Goal: Contribute content: Add original content to the website for others to see

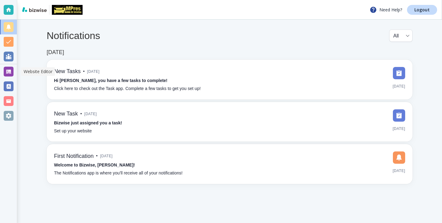
click at [8, 69] on div at bounding box center [9, 72] width 10 height 10
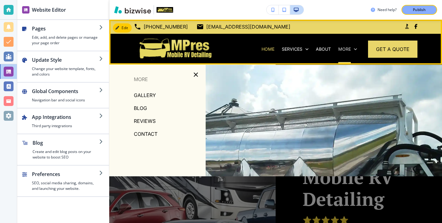
click at [355, 49] on icon at bounding box center [355, 49] width 3 height 2
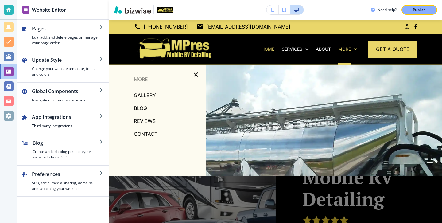
click at [143, 106] on p "BLOG" at bounding box center [140, 107] width 13 height 9
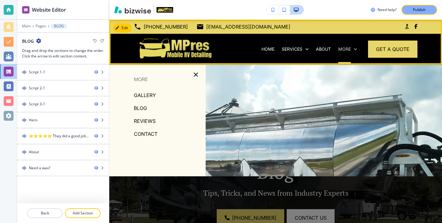
click at [341, 47] on p "More" at bounding box center [344, 49] width 13 height 6
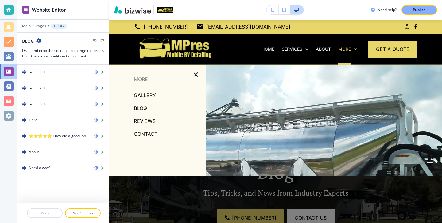
click at [137, 106] on p "BLOG" at bounding box center [140, 107] width 13 height 9
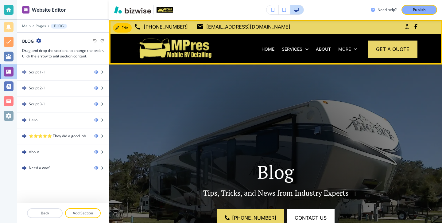
click at [347, 50] on p "More" at bounding box center [344, 49] width 13 height 6
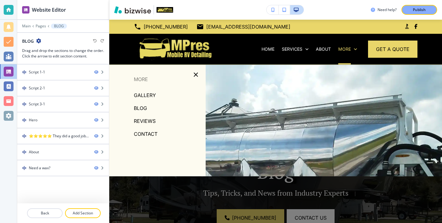
click at [138, 108] on p "BLOG" at bounding box center [140, 107] width 13 height 9
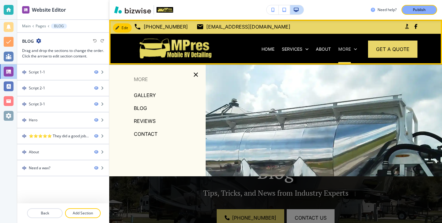
click at [342, 51] on p "More" at bounding box center [344, 49] width 13 height 6
click at [350, 48] on p "More" at bounding box center [344, 49] width 13 height 6
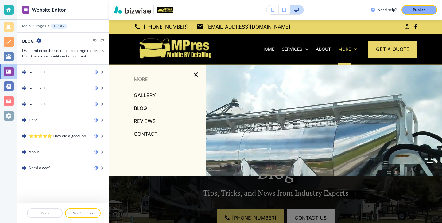
click at [142, 107] on p "BLOG" at bounding box center [140, 107] width 13 height 9
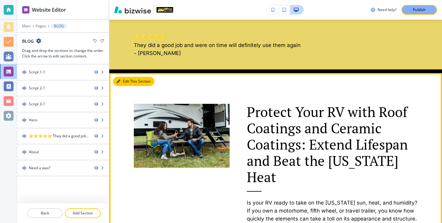
click at [127, 82] on button "Edit This Section" at bounding box center [133, 81] width 41 height 9
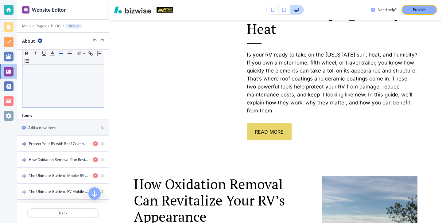
scroll to position [174, 0]
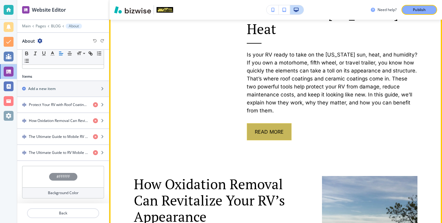
click at [260, 123] on button "Read More" at bounding box center [269, 131] width 45 height 17
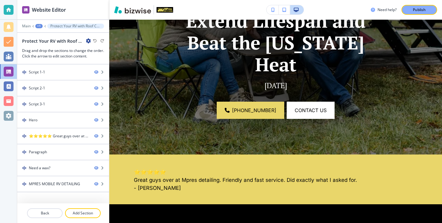
scroll to position [187, 0]
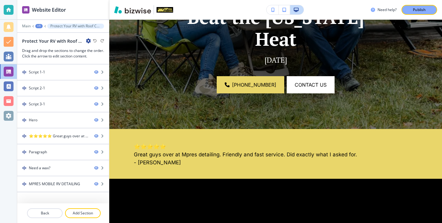
click at [87, 38] on div "Protect Your RV with Roof Coatings and Ceramic Coatings: Extend Lifespan and Be…" at bounding box center [56, 41] width 69 height 6
click at [87, 40] on icon "button" at bounding box center [88, 40] width 5 height 5
click at [92, 48] on button "Edit Page Settings" at bounding box center [105, 51] width 39 height 11
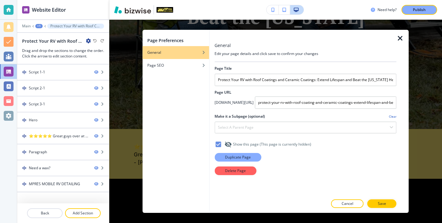
click at [251, 154] on button "Duplicate Page" at bounding box center [237, 157] width 47 height 9
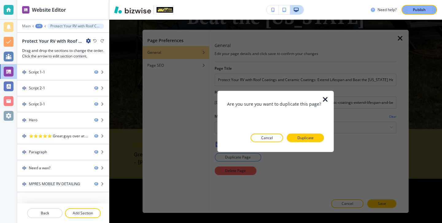
click at [292, 138] on button "Duplicate" at bounding box center [305, 137] width 37 height 9
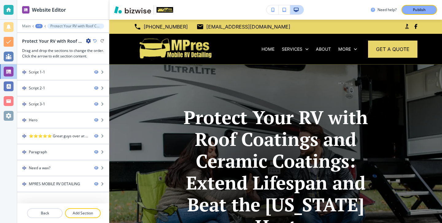
click at [83, 38] on div "Protect Your RV with Roof Coatings and Ceramic Coatings: Extend Lifespan and Be…" at bounding box center [56, 41] width 69 height 6
click at [87, 38] on icon "button" at bounding box center [88, 40] width 5 height 5
click at [104, 51] on p "Edit Page Settings" at bounding box center [105, 52] width 31 height 6
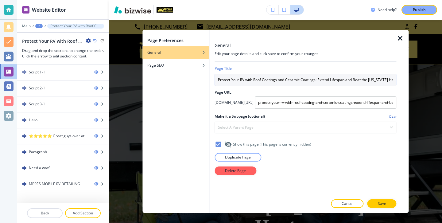
scroll to position [0, 0]
drag, startPoint x: 217, startPoint y: 80, endPoint x: 399, endPoint y: 87, distance: 181.4
click at [399, 88] on div "General Edit your page details and click save to confirm your changes Page Titl…" at bounding box center [308, 121] width 199 height 183
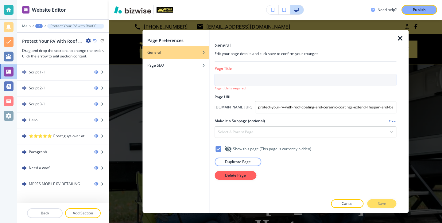
scroll to position [0, 0]
paste input "Why RV Owners in [GEOGRAPHIC_DATA] and Hernando Counties Trust MPRES for Detail…"
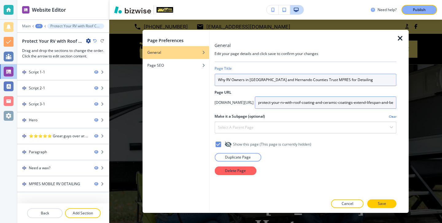
type input "Why RV Owners in [GEOGRAPHIC_DATA] and Hernando Counties Trust MPRES for Detail…"
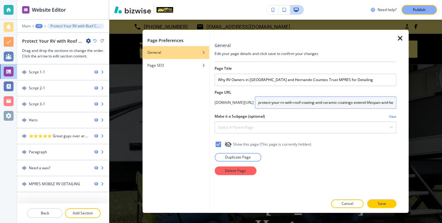
scroll to position [0, 34]
drag, startPoint x: 257, startPoint y: 101, endPoint x: 433, endPoint y: 113, distance: 176.1
click at [434, 114] on div "Page Preferences General Page SEO General Edit your page details and click save…" at bounding box center [275, 121] width 332 height 203
click at [314, 102] on input "protect-your-rv-with-roof-coating-and-ceramic-coatings-extend-lifespan-and-beat…" at bounding box center [325, 102] width 141 height 12
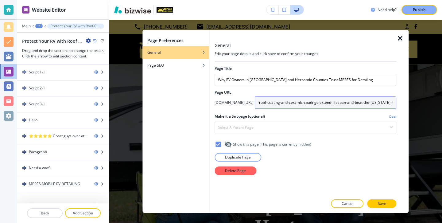
click at [314, 102] on input "protect-your-rv-with-roof-coating-and-ceramic-coatings-extend-lifespan-and-beat…" at bounding box center [325, 102] width 141 height 12
type input "why-rv-owners-in-pasco-and-[GEOGRAPHIC_DATA]-counties-trust-mpres-for-detailing"
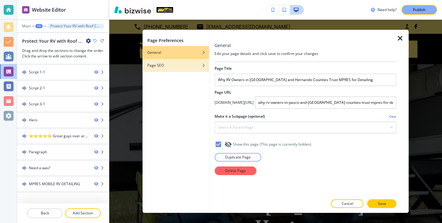
click at [194, 69] on div "button" at bounding box center [175, 70] width 67 height 4
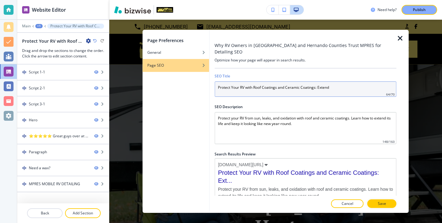
drag, startPoint x: 334, startPoint y: 86, endPoint x: 184, endPoint y: 65, distance: 151.7
click at [183, 65] on div "Page Preferences General Page SEO Why RV Owners in [GEOGRAPHIC_DATA] and Hernan…" at bounding box center [275, 121] width 266 height 183
paste input "Why RV Owners in [GEOGRAPHIC_DATA] and Hernando Counties Trust MPRES for Detail…"
type input "Why RV Owners in [GEOGRAPHIC_DATA] and Hernando Counties Trust MPRES for Detail…"
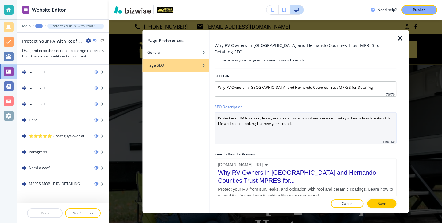
drag, startPoint x: 300, startPoint y: 121, endPoint x: 202, endPoint y: 113, distance: 97.8
click at [202, 113] on div "Page Preferences General Page SEO Why RV Owners in [GEOGRAPHIC_DATA] and Hernan…" at bounding box center [275, 121] width 266 height 183
paste Description "MPRES provides expert mobile RV detailing and ceramic coating in [GEOGRAPHIC_DA…"
type Description "MPRES provides expert mobile RV detailing and ceramic coating in [GEOGRAPHIC_DA…"
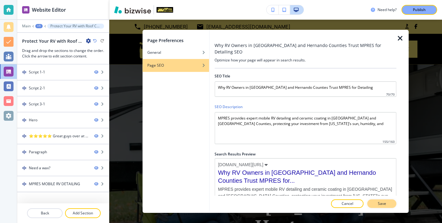
click at [385, 205] on p "Save" at bounding box center [381, 204] width 8 height 6
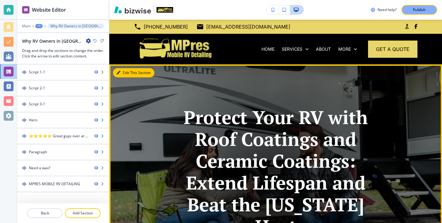
click at [124, 70] on button "Edit This Section" at bounding box center [133, 72] width 41 height 9
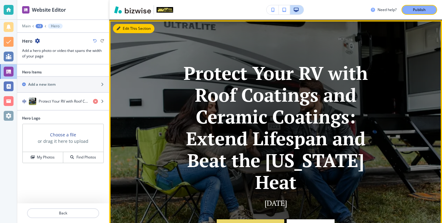
scroll to position [45, 0]
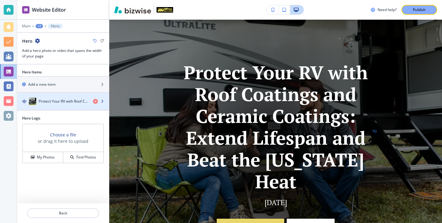
click at [68, 98] on div "Protect Your RV with Roof Coatings and Ceramic Coatings: Extend Lifespan and Be…" at bounding box center [52, 101] width 71 height 7
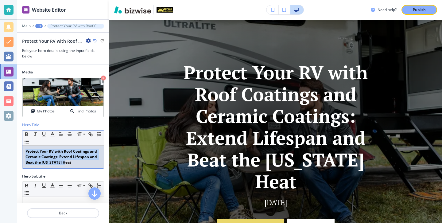
drag, startPoint x: 79, startPoint y: 165, endPoint x: 39, endPoint y: 146, distance: 45.0
click at [39, 146] on div "Protect Your RV with Roof Coatings and Ceramic Coatings: Extend Lifespan and Be…" at bounding box center [62, 156] width 81 height 23
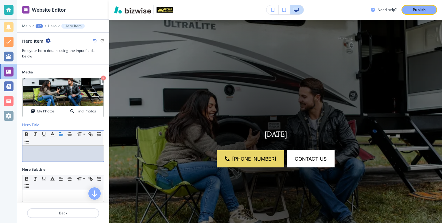
click at [43, 152] on p at bounding box center [62, 151] width 75 height 6
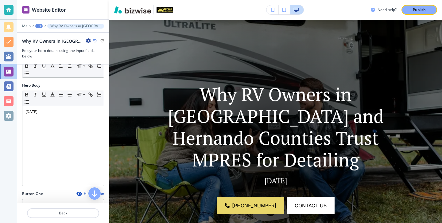
scroll to position [130, 0]
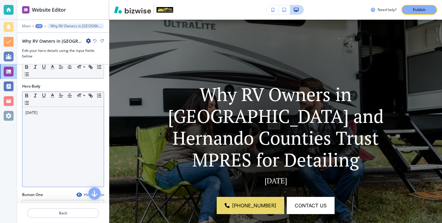
click at [40, 110] on p "[DATE]" at bounding box center [62, 113] width 75 height 6
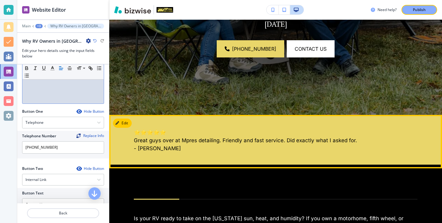
scroll to position [206, 0]
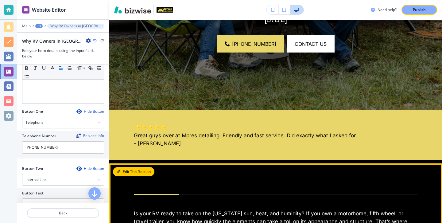
click at [129, 174] on button "Edit This Section" at bounding box center [133, 171] width 41 height 9
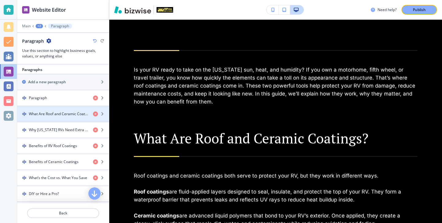
scroll to position [306, 0]
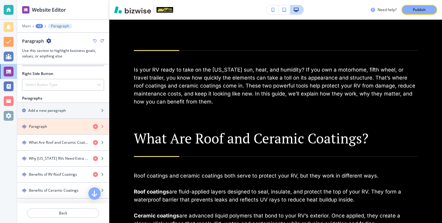
click at [96, 127] on icon "button" at bounding box center [95, 126] width 5 height 5
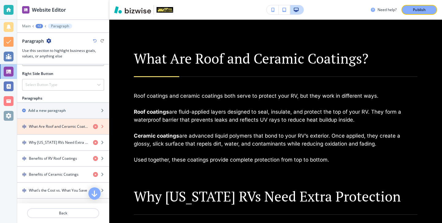
click at [96, 127] on icon "button" at bounding box center [95, 126] width 5 height 5
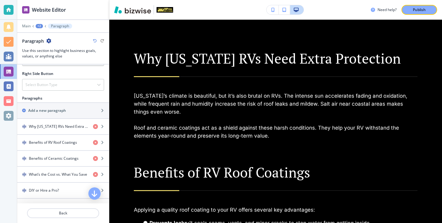
click at [96, 127] on icon "button" at bounding box center [95, 126] width 5 height 5
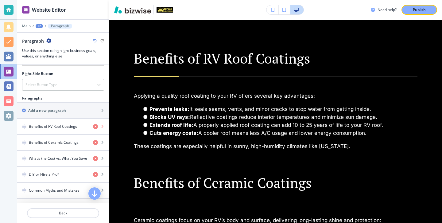
click at [96, 127] on icon "button" at bounding box center [95, 126] width 5 height 5
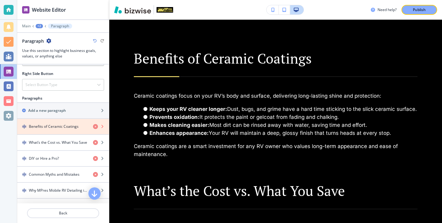
click at [96, 127] on icon "button" at bounding box center [95, 126] width 5 height 5
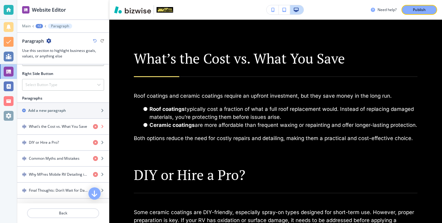
click at [96, 127] on icon "button" at bounding box center [95, 126] width 5 height 5
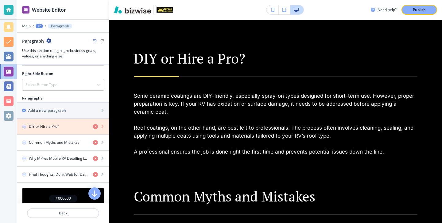
click at [96, 127] on icon "button" at bounding box center [95, 126] width 5 height 5
click at [96, 140] on icon "button" at bounding box center [95, 142] width 5 height 5
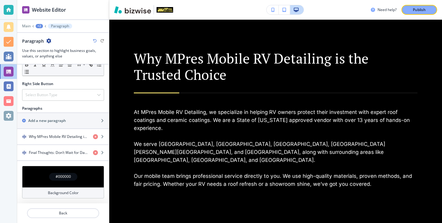
scroll to position [296, 0]
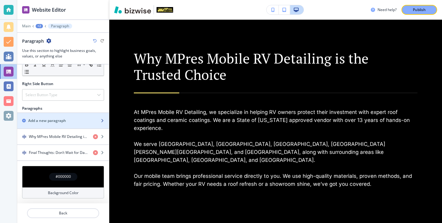
click at [96, 127] on div "button" at bounding box center [63, 125] width 92 height 5
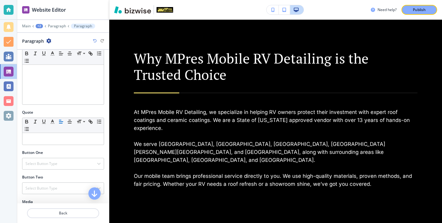
scroll to position [186, 0]
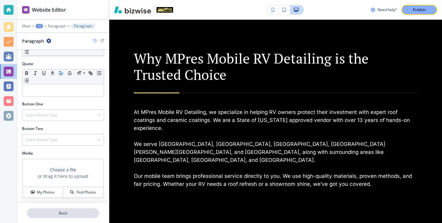
click at [90, 214] on p "Back" at bounding box center [63, 213] width 71 height 6
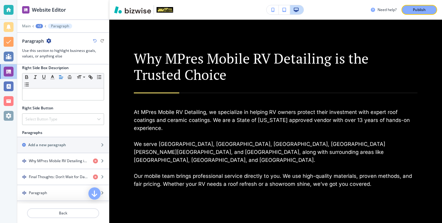
scroll to position [312, 0]
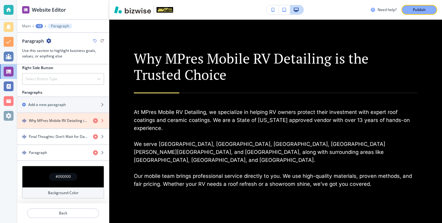
click at [94, 122] on icon "button" at bounding box center [95, 120] width 5 height 5
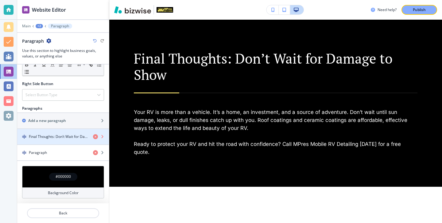
click at [94, 134] on icon "button" at bounding box center [95, 136] width 5 height 5
click at [94, 135] on icon "button" at bounding box center [95, 136] width 5 height 5
click at [94, 140] on div "button" at bounding box center [63, 141] width 92 height 5
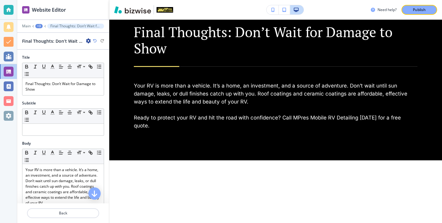
scroll to position [380, 0]
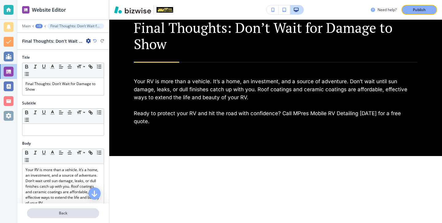
click at [75, 214] on p "Back" at bounding box center [63, 213] width 71 height 6
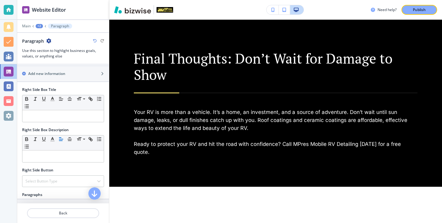
scroll to position [296, 0]
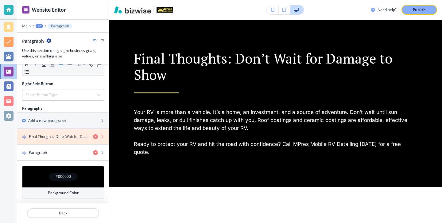
click at [96, 137] on icon "button" at bounding box center [95, 136] width 5 height 5
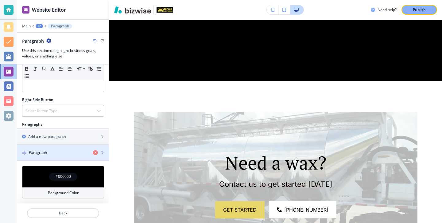
click at [82, 151] on div "Paragraph" at bounding box center [52, 153] width 71 height 6
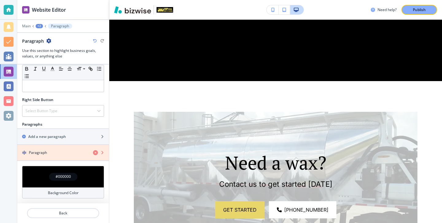
click at [96, 152] on icon "button" at bounding box center [95, 152] width 5 height 5
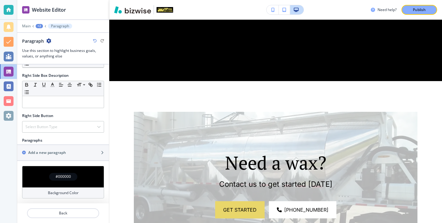
scroll to position [264, 0]
click at [92, 148] on div "button" at bounding box center [63, 147] width 92 height 5
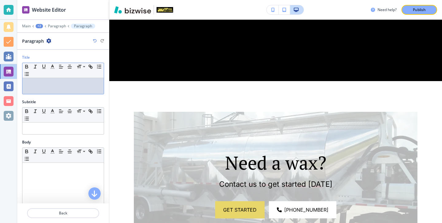
click at [85, 79] on div at bounding box center [62, 86] width 81 height 16
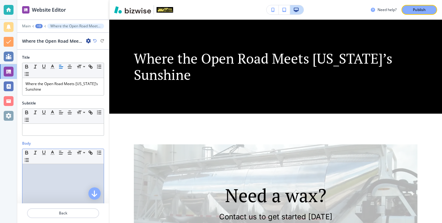
click at [78, 171] on p at bounding box center [62, 170] width 75 height 6
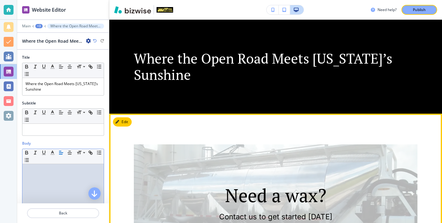
scroll to position [0, 0]
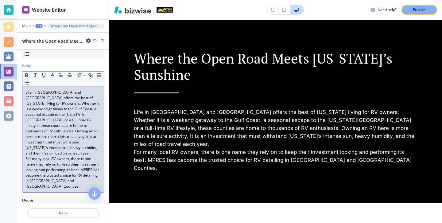
click at [90, 142] on p "Life in [GEOGRAPHIC_DATA] and [GEOGRAPHIC_DATA] offers the best of [US_STATE] l…" at bounding box center [62, 123] width 75 height 66
click at [88, 144] on p "Life in [GEOGRAPHIC_DATA] and [GEOGRAPHIC_DATA] offers the best of [US_STATE] l…" at bounding box center [62, 123] width 75 height 66
click at [88, 147] on p "Life in [GEOGRAPHIC_DATA] and [GEOGRAPHIC_DATA] offers the best of [US_STATE] l…" at bounding box center [62, 123] width 75 height 66
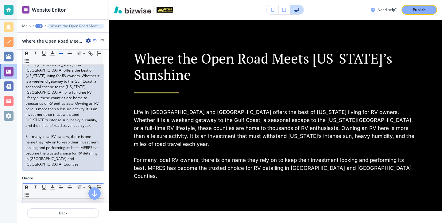
scroll to position [107, 0]
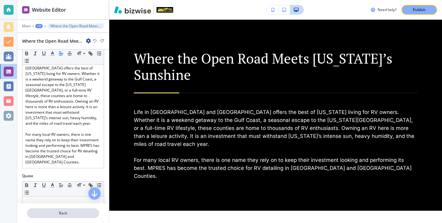
click at [57, 208] on button "Back" at bounding box center [63, 213] width 72 height 10
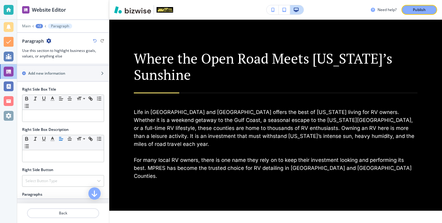
scroll to position [280, 0]
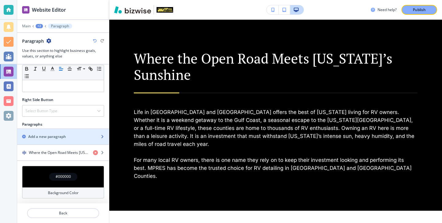
click at [75, 143] on div "button" at bounding box center [63, 141] width 92 height 5
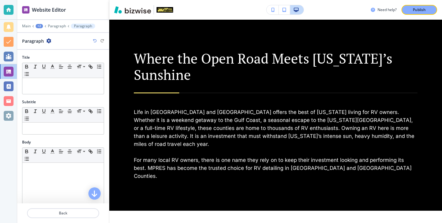
click at [72, 100] on div "Subtitle" at bounding box center [63, 102] width 82 height 6
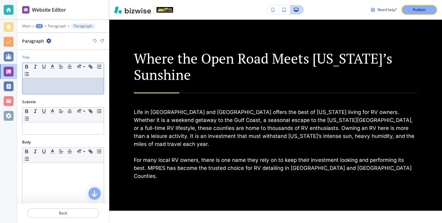
click at [84, 92] on div at bounding box center [62, 86] width 81 height 16
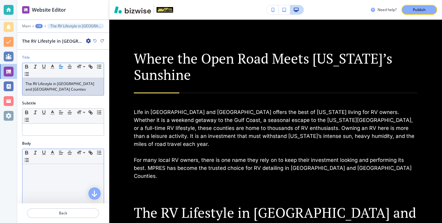
click at [77, 186] on div at bounding box center [62, 204] width 81 height 80
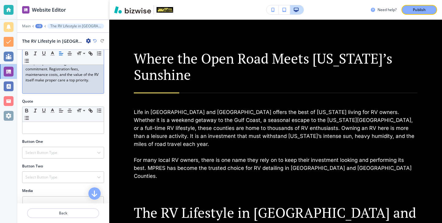
scroll to position [159, 0]
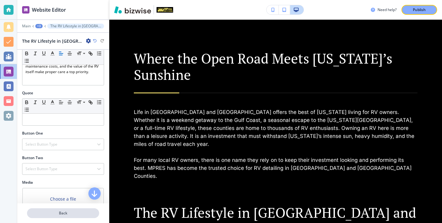
click at [73, 210] on p "Back" at bounding box center [63, 213] width 71 height 6
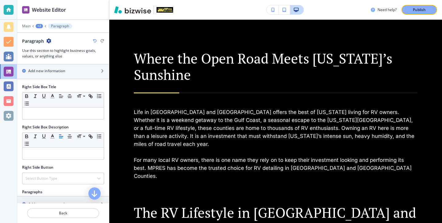
scroll to position [296, 0]
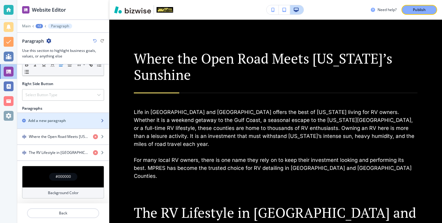
click at [71, 126] on div "button" at bounding box center [63, 125] width 92 height 5
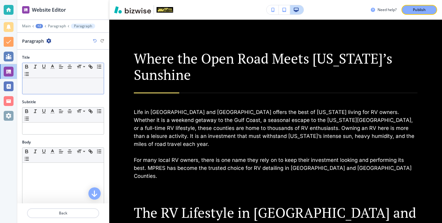
click at [64, 85] on p at bounding box center [62, 84] width 75 height 6
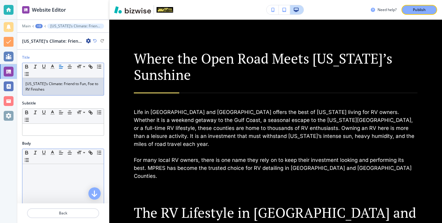
click at [61, 180] on div at bounding box center [62, 204] width 81 height 80
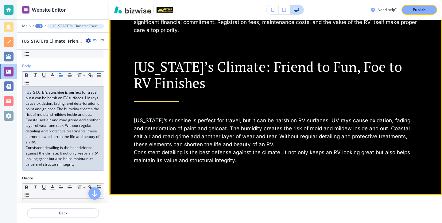
scroll to position [652, 0]
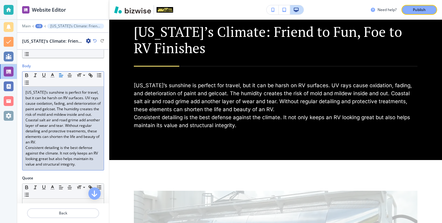
click at [98, 138] on p "[US_STATE]’s sunshine is perfect for travel, but it can be harsh on RV surfaces…" at bounding box center [62, 117] width 75 height 55
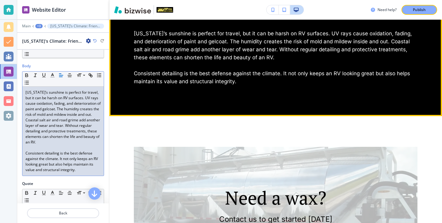
scroll to position [733, 0]
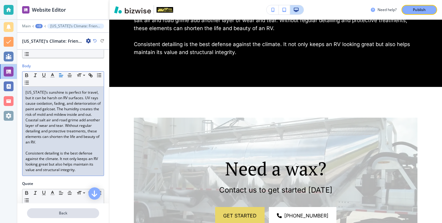
click at [55, 213] on p "Back" at bounding box center [63, 213] width 71 height 6
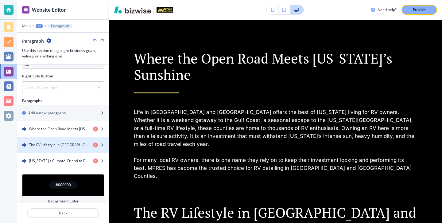
scroll to position [312, 0]
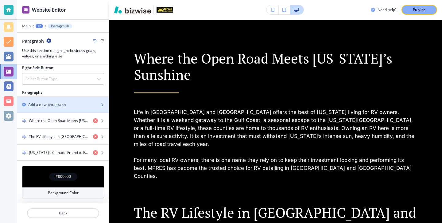
click at [63, 104] on h2 "Add a new paragraph" at bounding box center [47, 105] width 38 height 6
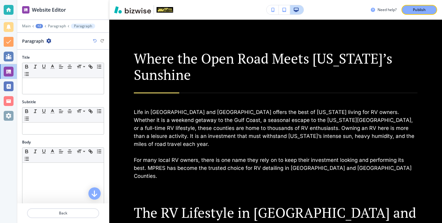
click at [70, 96] on div "Title Small Normal Large Huge" at bounding box center [63, 77] width 92 height 44
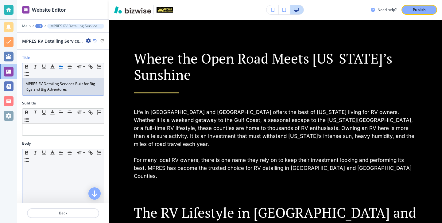
click at [61, 175] on div at bounding box center [62, 204] width 81 height 80
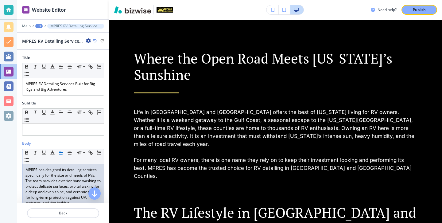
scroll to position [0, 0]
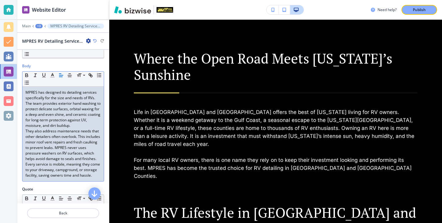
click at [74, 133] on p "They also address maintenance needs that other detailers often overlook. This i…" at bounding box center [62, 153] width 75 height 50
click at [74, 130] on p "They also address maintenance needs that other detailers often overlook. This i…" at bounding box center [62, 153] width 75 height 50
click at [74, 128] on p "MPRES has designed its detailing services specifically for the size and needs o…" at bounding box center [62, 109] width 75 height 39
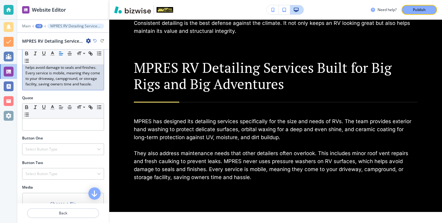
scroll to position [183, 0]
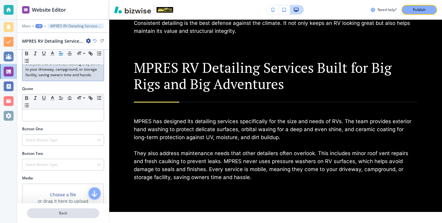
click at [65, 213] on p "Back" at bounding box center [63, 213] width 71 height 6
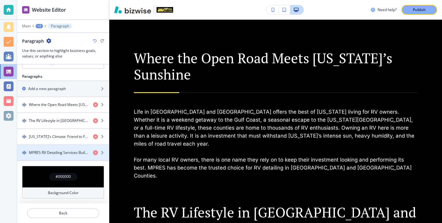
scroll to position [350, 0]
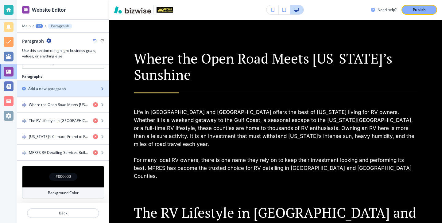
click at [74, 91] on div "button" at bounding box center [63, 93] width 92 height 5
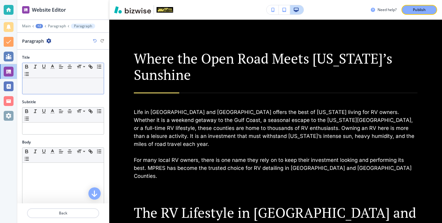
click at [71, 85] on p at bounding box center [62, 84] width 75 height 6
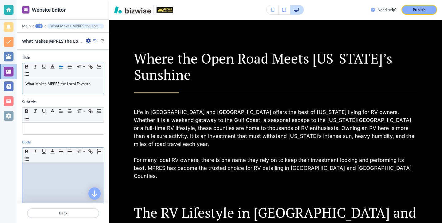
click at [52, 178] on div at bounding box center [62, 203] width 81 height 80
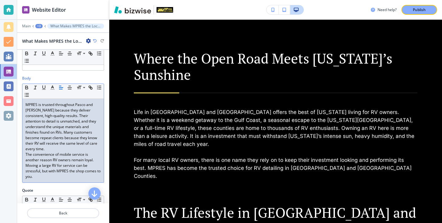
scroll to position [69, 0]
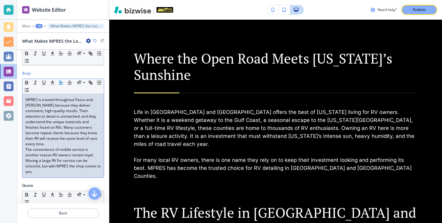
click at [70, 182] on div "Quote" at bounding box center [63, 185] width 82 height 6
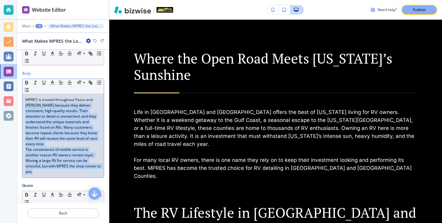
drag, startPoint x: 68, startPoint y: 170, endPoint x: 18, endPoint y: 103, distance: 82.9
click at [18, 103] on div "Body Small Normal Large Huge MPRES is trusted throughout [GEOGRAPHIC_DATA] and …" at bounding box center [63, 127] width 92 height 112
drag, startPoint x: 23, startPoint y: 99, endPoint x: 108, endPoint y: 185, distance: 121.0
click at [108, 185] on div "Title Small Normal Large Huge What Makes MPRES the Local Favorite Subtitle Smal…" at bounding box center [63, 126] width 92 height 153
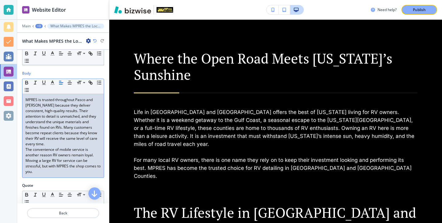
scroll to position [0, 0]
click at [97, 138] on p "MPRES is trusted throughout Pasco and [PERSON_NAME] because they deliver consis…" at bounding box center [62, 122] width 75 height 50
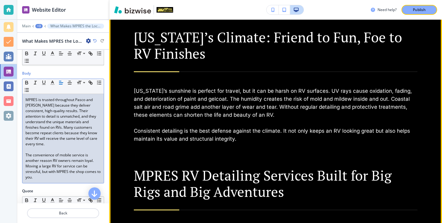
scroll to position [649, 0]
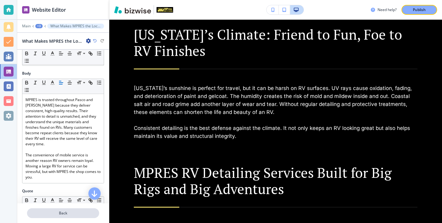
click at [63, 211] on p "Back" at bounding box center [63, 213] width 71 height 6
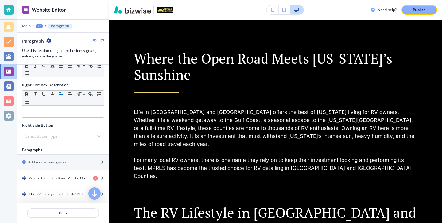
scroll to position [309, 0]
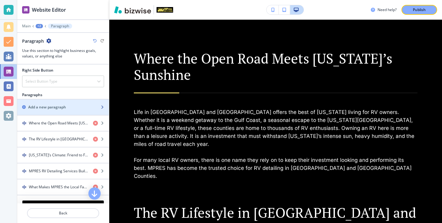
click at [73, 104] on div "Add a new paragraph" at bounding box center [56, 107] width 78 height 6
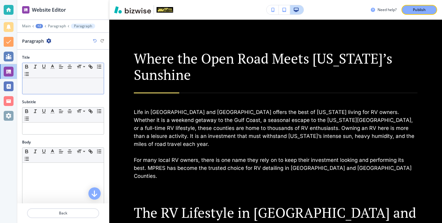
click at [60, 91] on div at bounding box center [62, 86] width 81 height 16
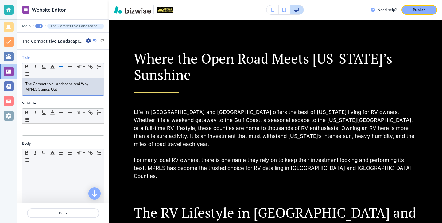
click at [58, 180] on div at bounding box center [62, 204] width 81 height 80
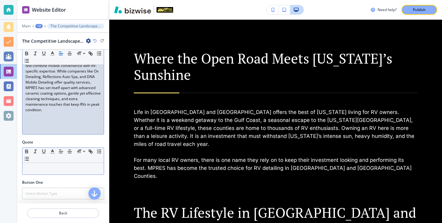
scroll to position [151, 0]
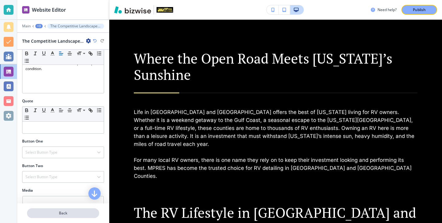
click at [79, 215] on p "Back" at bounding box center [63, 213] width 71 height 6
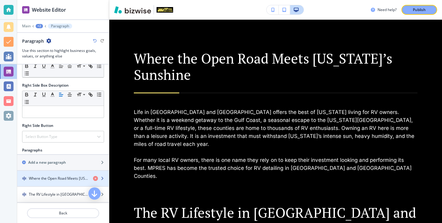
scroll to position [259, 0]
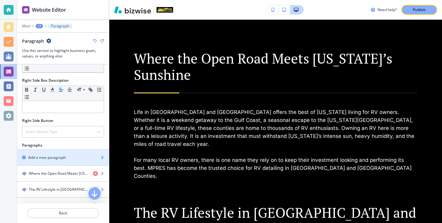
click at [78, 156] on div "Add a new paragraph" at bounding box center [56, 158] width 78 height 6
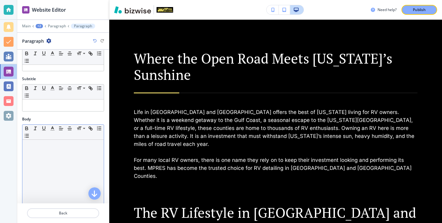
scroll to position [0, 0]
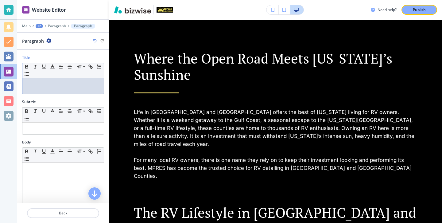
click at [61, 92] on div at bounding box center [62, 86] width 81 height 16
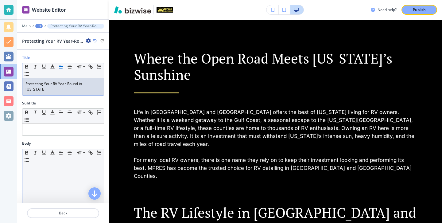
click at [70, 189] on div at bounding box center [62, 204] width 81 height 80
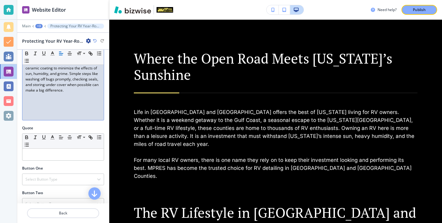
scroll to position [114, 0]
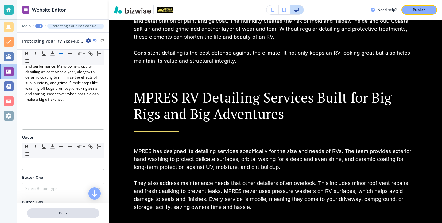
click at [63, 211] on p "Back" at bounding box center [63, 213] width 71 height 6
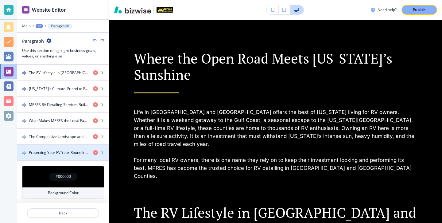
scroll to position [285, 0]
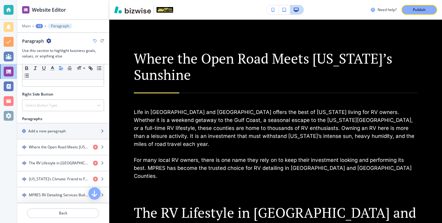
click at [66, 126] on div "button" at bounding box center [63, 125] width 92 height 5
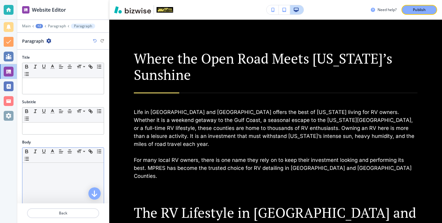
click at [61, 168] on p at bounding box center [62, 169] width 75 height 6
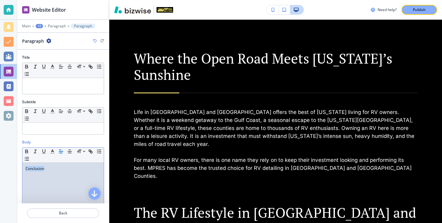
drag, startPoint x: 47, startPoint y: 174, endPoint x: 13, endPoint y: 167, distance: 34.7
click at [13, 167] on div "Website Editor Main +2 Paragraph Paragraph Paragraph Title Small Normal Large H…" at bounding box center [221, 111] width 442 height 223
copy p "Conclusion"
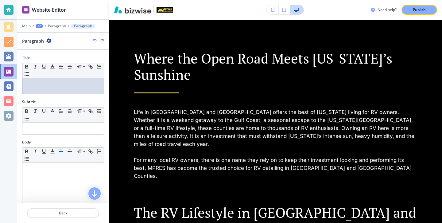
click at [41, 85] on p at bounding box center [62, 84] width 75 height 6
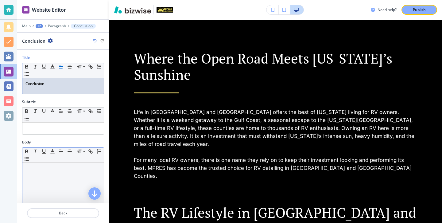
click at [73, 183] on div at bounding box center [62, 203] width 81 height 80
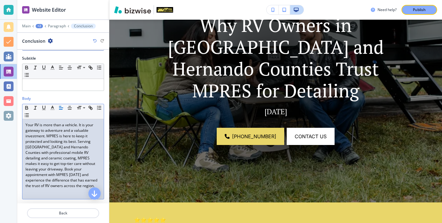
scroll to position [0, 0]
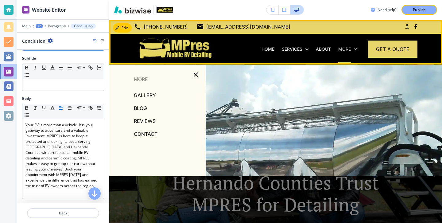
click at [349, 51] on p "More" at bounding box center [344, 49] width 13 height 6
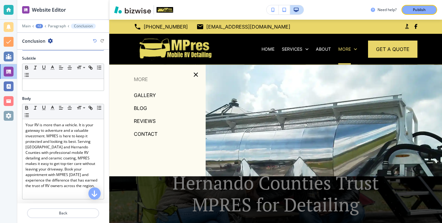
click at [138, 108] on p "BLOG" at bounding box center [140, 107] width 13 height 9
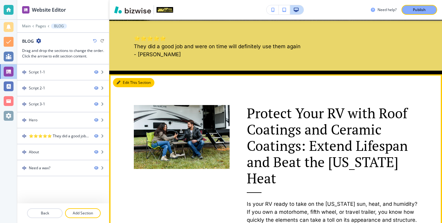
click at [125, 82] on button "Edit This Section" at bounding box center [133, 82] width 41 height 9
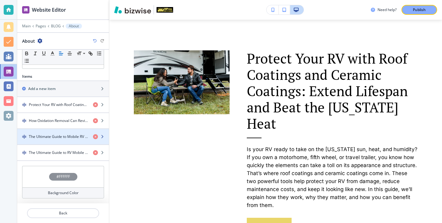
scroll to position [172, 0]
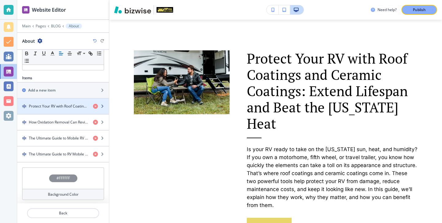
click at [55, 109] on div "button" at bounding box center [63, 111] width 92 height 5
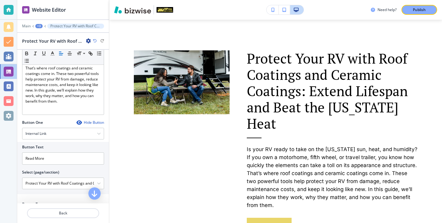
scroll to position [0, 0]
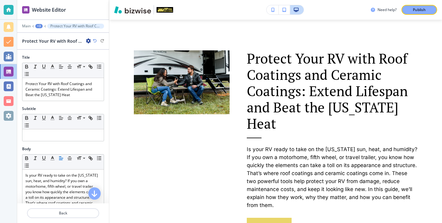
click at [86, 43] on icon "button" at bounding box center [88, 40] width 5 height 5
click at [92, 61] on p "Duplicate Protect Your RV with Roof Coatings and Ceramic Coatings: Extend Lifes…" at bounding box center [105, 62] width 31 height 6
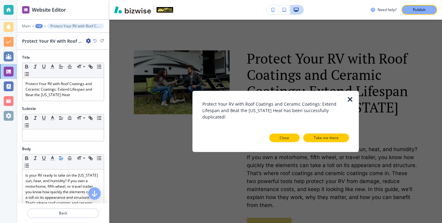
click at [291, 136] on button "Close" at bounding box center [284, 137] width 30 height 9
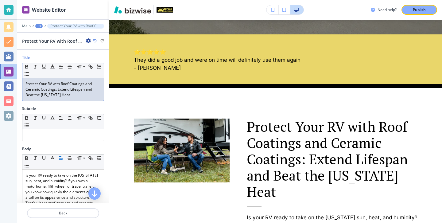
click at [70, 101] on div "Title Small Normal Large Huge Protect Your RV with Roof Coatings and Ceramic Co…" at bounding box center [63, 80] width 92 height 51
drag, startPoint x: 70, startPoint y: 99, endPoint x: 18, endPoint y: 75, distance: 58.0
click at [18, 74] on div "Title Small Normal Large Huge Protect Your RV with Roof Coatings and Ceramic Co…" at bounding box center [63, 80] width 92 height 51
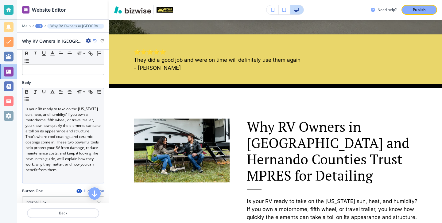
scroll to position [71, 0]
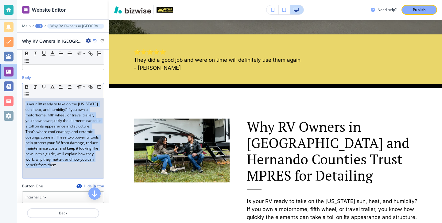
drag, startPoint x: 80, startPoint y: 160, endPoint x: 22, endPoint y: 101, distance: 82.6
click at [22, 101] on div "Is your RV ready to take on the [US_STATE] sun, heat, and humidity? If you own …" at bounding box center [62, 138] width 81 height 80
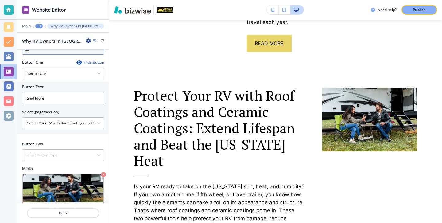
scroll to position [233, 0]
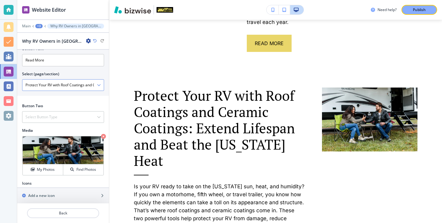
click at [98, 83] on icon "button" at bounding box center [99, 85] width 4 height 4
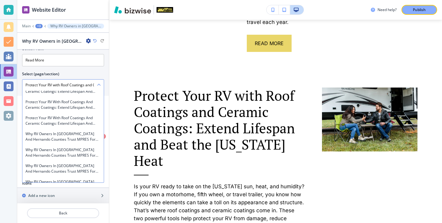
scroll to position [2054, 0]
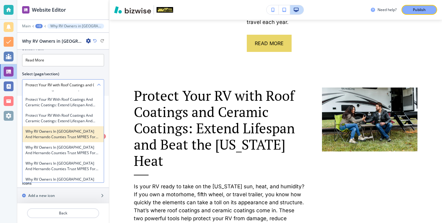
click at [84, 128] on h4 "Why RV Owners in [GEOGRAPHIC_DATA] and Hernando Counties Trust MPRES for Detail…" at bounding box center [62, 133] width 75 height 11
type \(page\/section\) "Why RV Owners in [GEOGRAPHIC_DATA] and Hernando Counties Trust MPRES for Detail…"
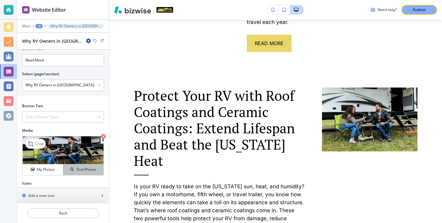
click at [74, 167] on div "Find Photos" at bounding box center [83, 170] width 40 height 6
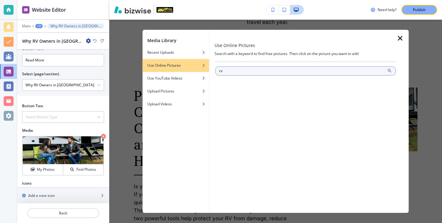
type input "rv"
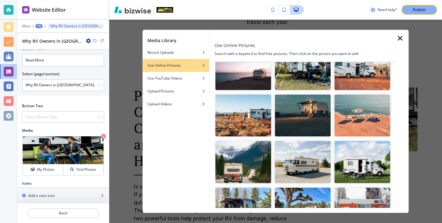
scroll to position [124, 0]
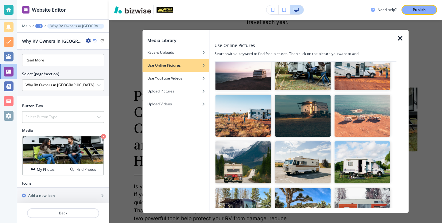
click at [257, 165] on img "button" at bounding box center [243, 162] width 56 height 42
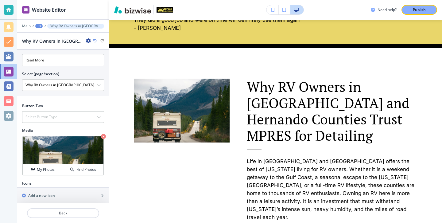
scroll to position [326, 0]
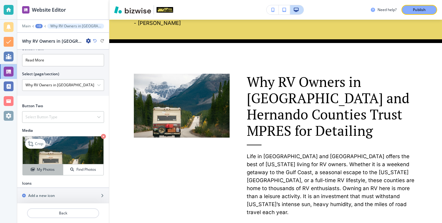
click at [60, 167] on div "My Photos" at bounding box center [43, 170] width 40 height 6
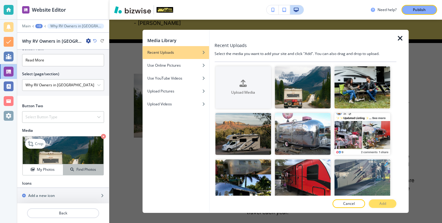
click at [84, 167] on h4 "Find Photos" at bounding box center [86, 170] width 20 height 6
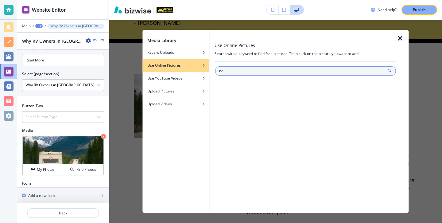
type input "rv"
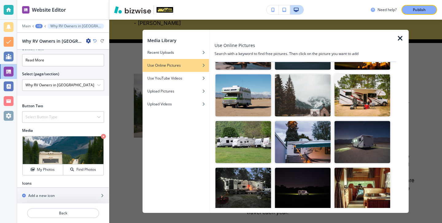
scroll to position [428, 0]
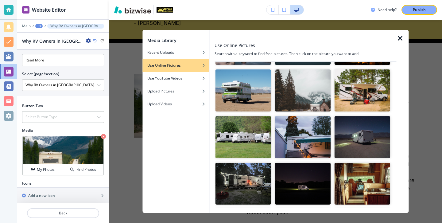
click at [243, 140] on img "button" at bounding box center [243, 137] width 56 height 42
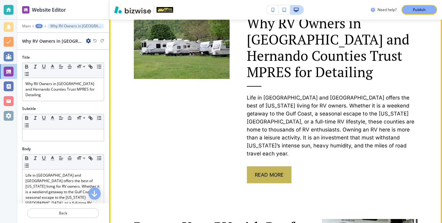
scroll to position [402, 0]
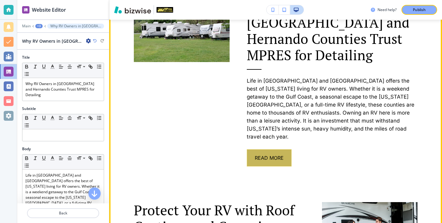
click at [254, 149] on button "Read More" at bounding box center [269, 157] width 45 height 17
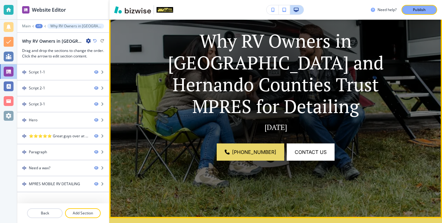
scroll to position [54, 0]
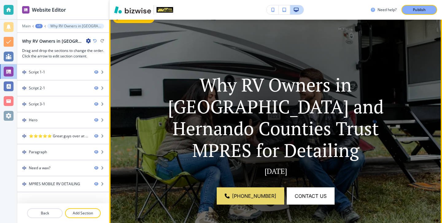
click at [125, 21] on button "Edit This Section" at bounding box center [133, 18] width 41 height 9
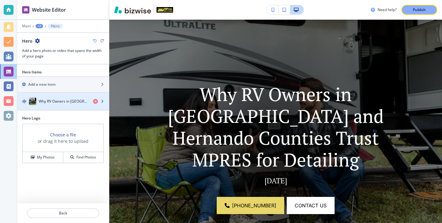
click at [57, 102] on h4 "Why RV Owners in [GEOGRAPHIC_DATA] and Hernando Counties Trust MPRES for Detail…" at bounding box center [63, 101] width 49 height 6
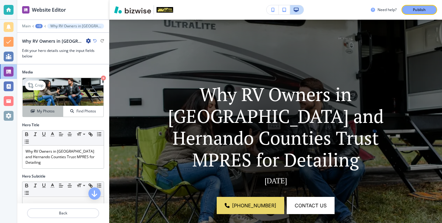
click at [53, 109] on h4 "My Photos" at bounding box center [46, 111] width 18 height 6
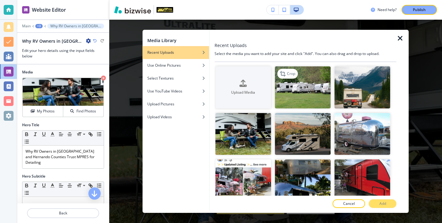
click at [285, 90] on img "button" at bounding box center [302, 87] width 56 height 42
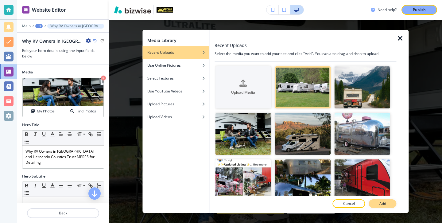
click at [380, 202] on p "Add" at bounding box center [382, 204] width 7 height 6
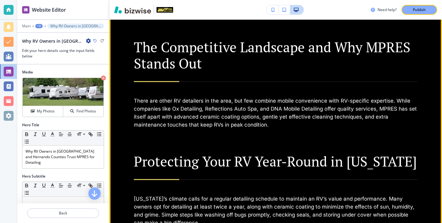
scroll to position [1040, 0]
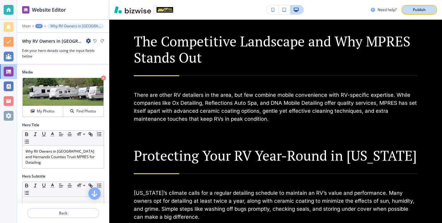
click at [426, 10] on div "Publish" at bounding box center [419, 10] width 20 height 6
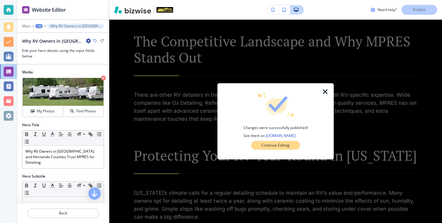
click at [270, 147] on p "Continue Editing" at bounding box center [275, 145] width 28 height 6
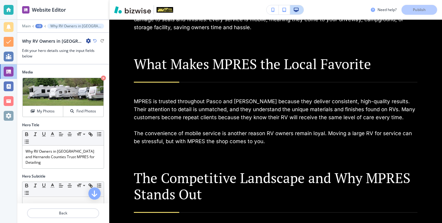
scroll to position [844, 0]
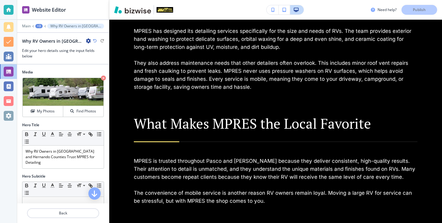
click at [8, 7] on div at bounding box center [9, 10] width 10 height 10
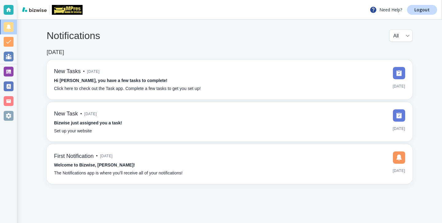
click at [427, 4] on div "Need Help? Logout" at bounding box center [229, 10] width 424 height 20
click at [427, 6] on link "Logout" at bounding box center [422, 10] width 30 height 10
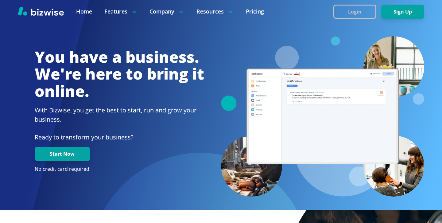
click at [363, 13] on button "Login" at bounding box center [354, 12] width 43 height 14
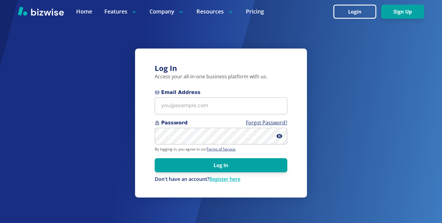
click at [252, 117] on form "Email Address Password Forgot Password? By logging in, you agree to our Terms o…" at bounding box center [221, 136] width 132 height 94
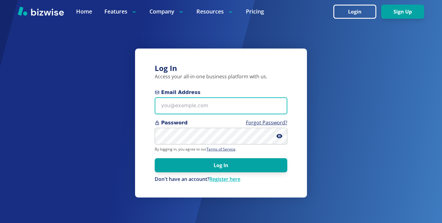
click at [252, 104] on input "Email Address" at bounding box center [221, 105] width 132 height 17
paste input "[EMAIL_ADDRESS][DOMAIN_NAME]"
type input "[EMAIL_ADDRESS][DOMAIN_NAME]"
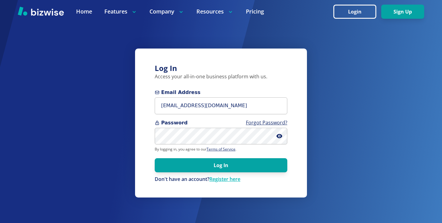
click at [285, 174] on form "Email Address [EMAIL_ADDRESS][DOMAIN_NAME] Password Forgot Password? By logging…" at bounding box center [221, 136] width 132 height 94
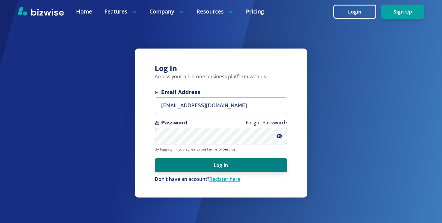
click at [285, 168] on button "Log In" at bounding box center [221, 165] width 132 height 14
